Goal: Information Seeking & Learning: Compare options

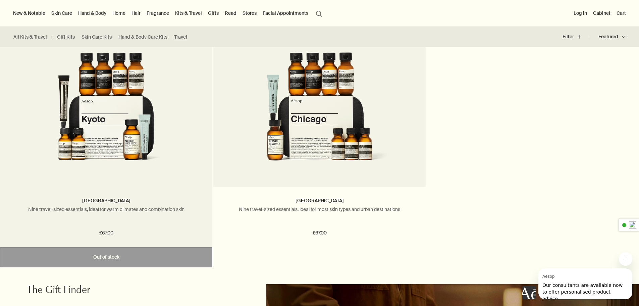
scroll to position [1644, 0]
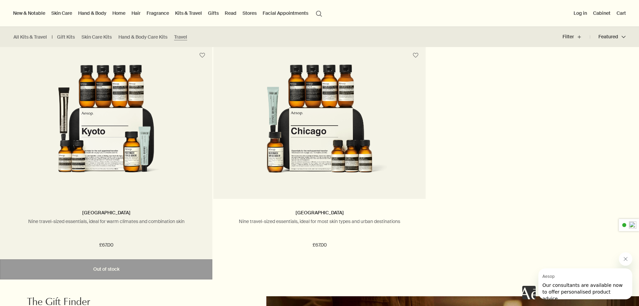
click at [83, 109] on img at bounding box center [106, 126] width 142 height 124
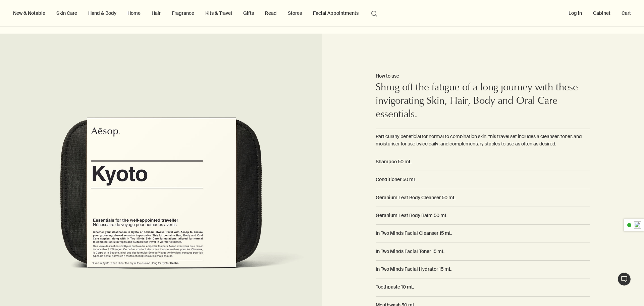
scroll to position [470, 0]
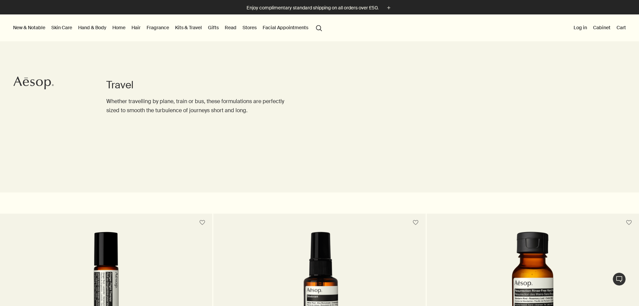
scroll to position [1644, 0]
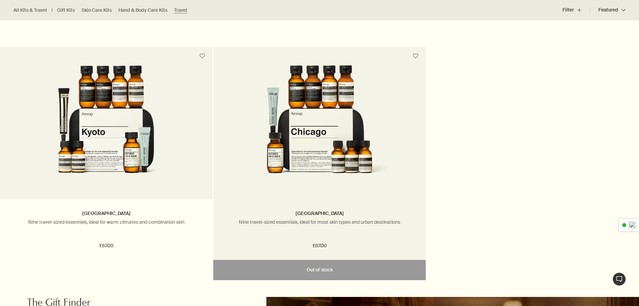
click at [344, 142] on img at bounding box center [320, 127] width 142 height 124
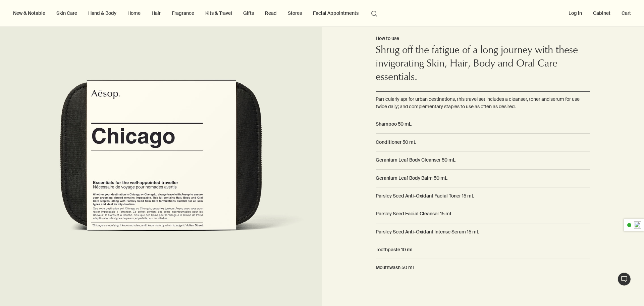
scroll to position [436, 0]
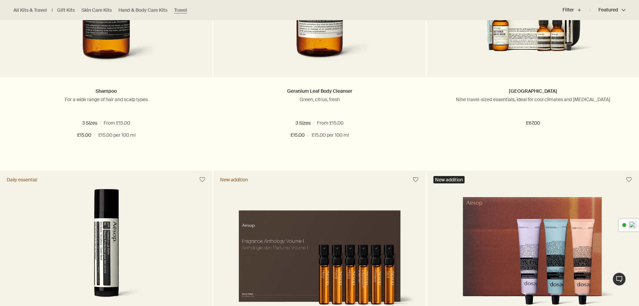
scroll to position [1542, 0]
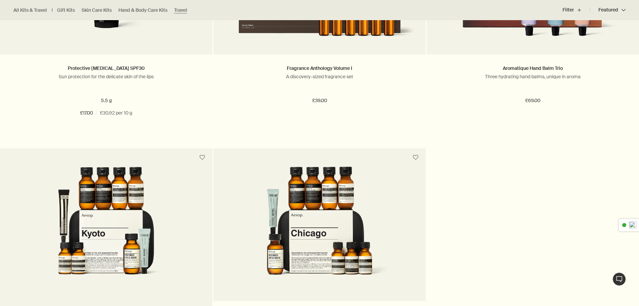
click at [134, 199] on img at bounding box center [106, 228] width 142 height 124
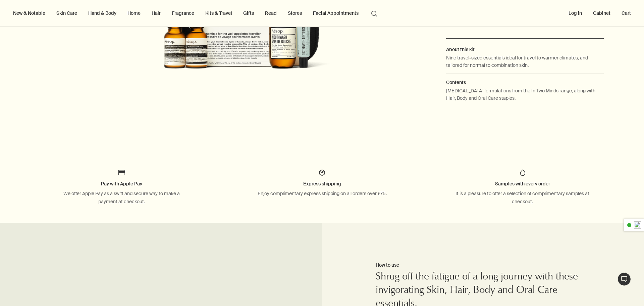
scroll to position [436, 0]
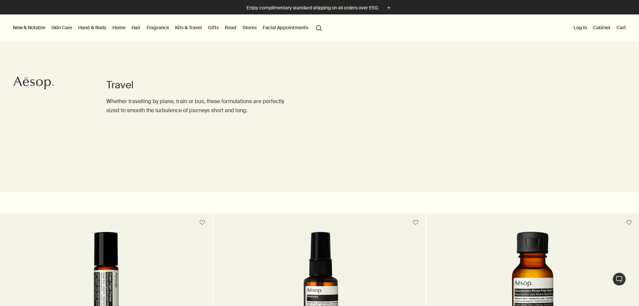
scroll to position [1643, 0]
